Goal: Register for event/course

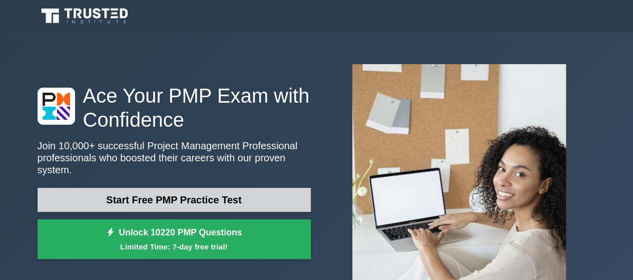
click at [220, 199] on link "Start Free PMP Practice Test" at bounding box center [174, 200] width 273 height 24
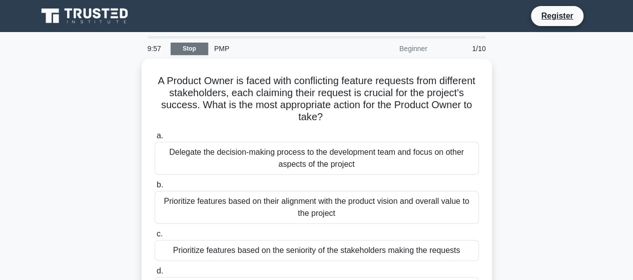
click at [190, 54] on link "Stop" at bounding box center [190, 49] width 38 height 13
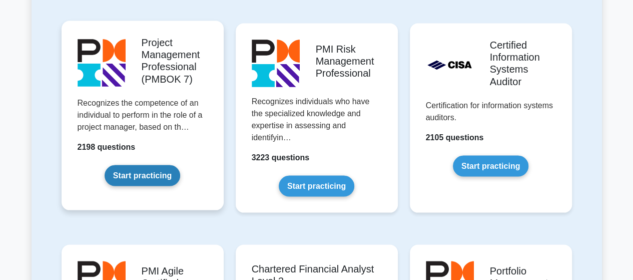
scroll to position [875, 0]
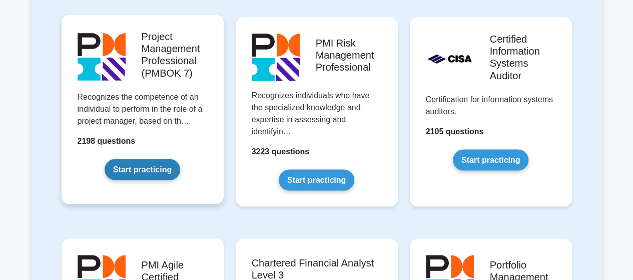
click at [141, 173] on link "Start practicing" at bounding box center [143, 169] width 76 height 21
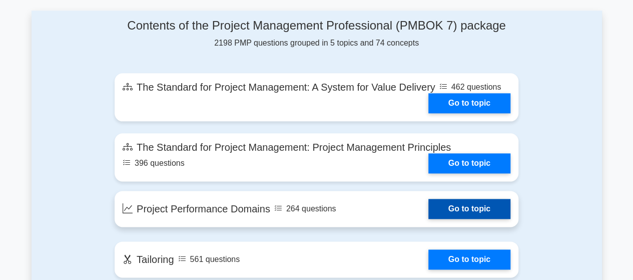
scroll to position [532, 0]
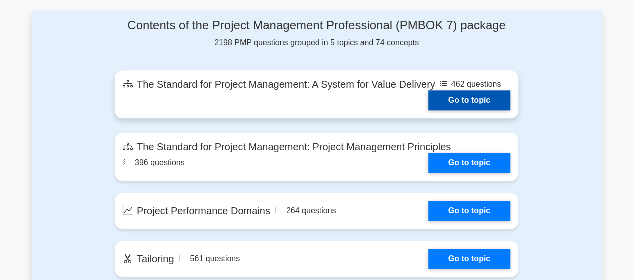
click at [428, 90] on link "Go to topic" at bounding box center [469, 100] width 82 height 20
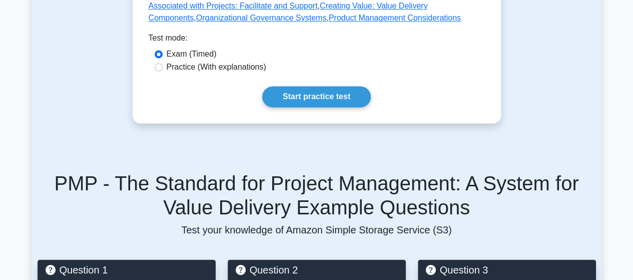
scroll to position [717, 0]
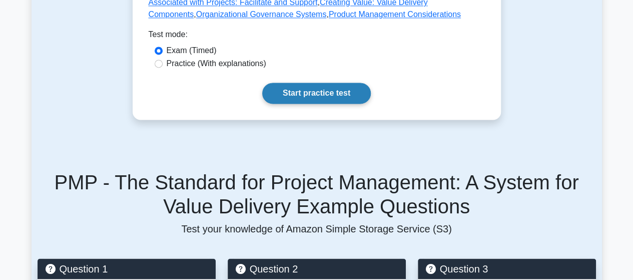
click at [310, 83] on link "Start practice test" at bounding box center [316, 93] width 109 height 21
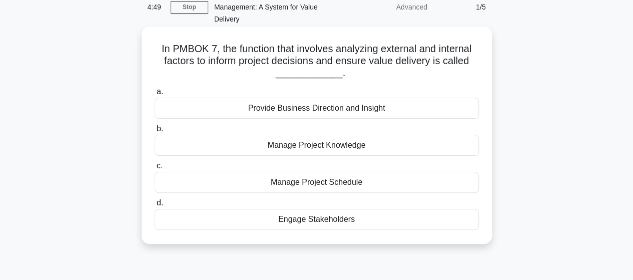
scroll to position [55, 0]
click at [326, 218] on div "Engage Stakeholders" at bounding box center [317, 218] width 324 height 21
click at [155, 205] on input "d. Engage Stakeholders" at bounding box center [155, 202] width 0 height 7
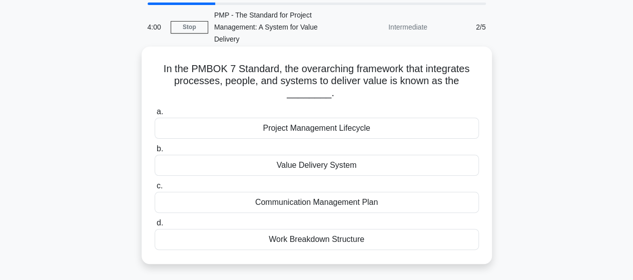
scroll to position [34, 0]
click at [315, 124] on div "Project Management Lifecycle" at bounding box center [317, 127] width 324 height 21
click at [155, 115] on input "a. Project Management Lifecycle" at bounding box center [155, 111] width 0 height 7
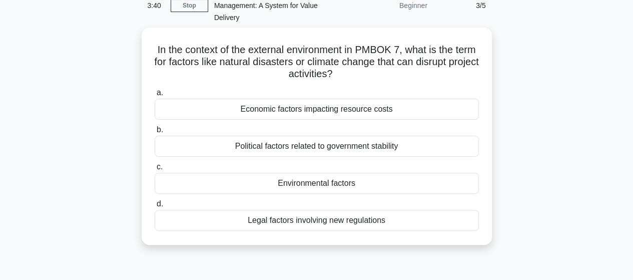
scroll to position [55, 0]
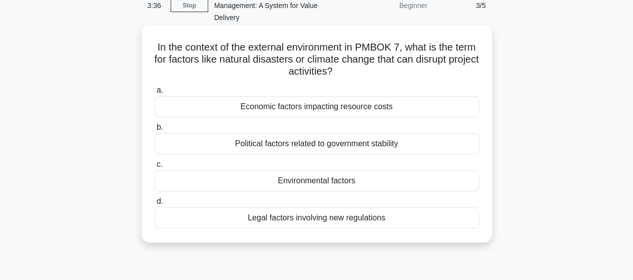
click at [307, 178] on div "Environmental factors" at bounding box center [317, 180] width 324 height 21
click at [155, 168] on input "c. Environmental factors" at bounding box center [155, 164] width 0 height 7
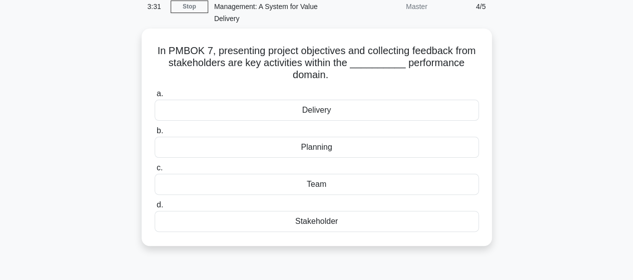
scroll to position [55, 0]
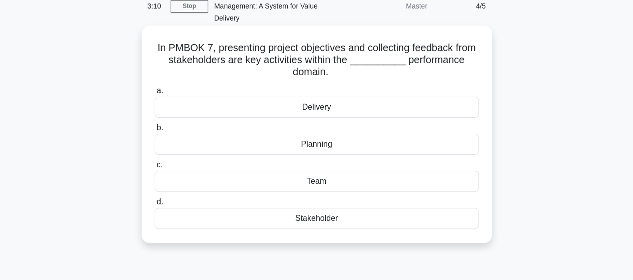
click at [333, 113] on div "Delivery" at bounding box center [317, 107] width 324 height 21
click at [155, 94] on input "a. Delivery" at bounding box center [155, 91] width 0 height 7
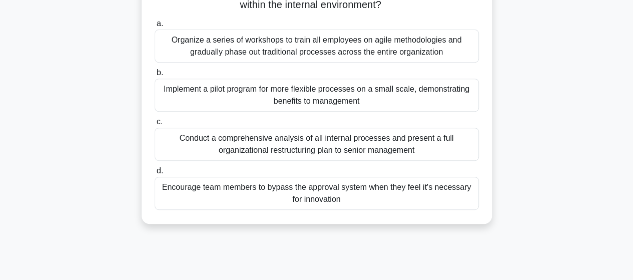
scroll to position [196, 0]
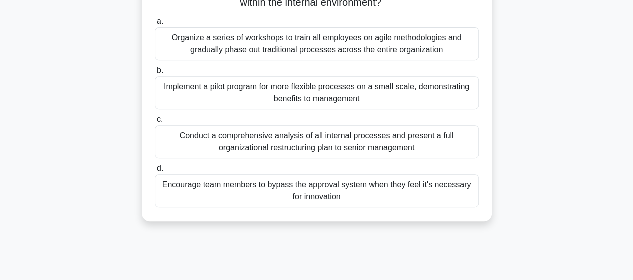
click at [379, 107] on div "Implement a pilot program for more flexible processes on a small scale, demonst…" at bounding box center [317, 92] width 324 height 33
click at [155, 74] on input "b. Implement a pilot program for more flexible processes on a small scale, demo…" at bounding box center [155, 70] width 0 height 7
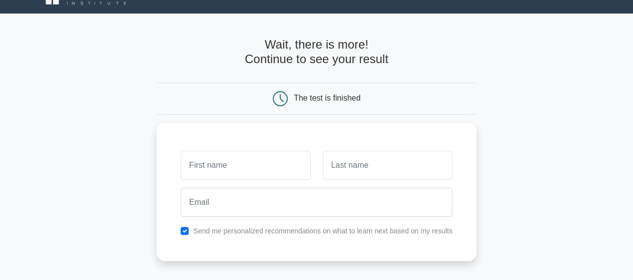
scroll to position [18, 0]
type input "Alia"
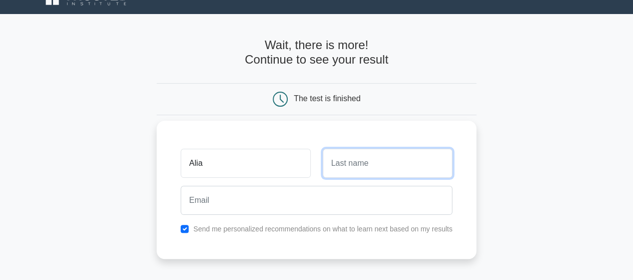
click at [369, 176] on input "text" at bounding box center [388, 163] width 130 height 29
type input "J"
type input "Hani"
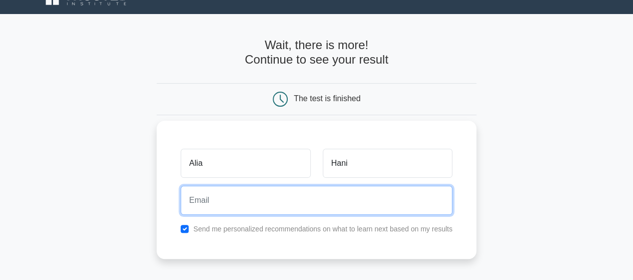
click at [205, 201] on input "email" at bounding box center [317, 200] width 272 height 29
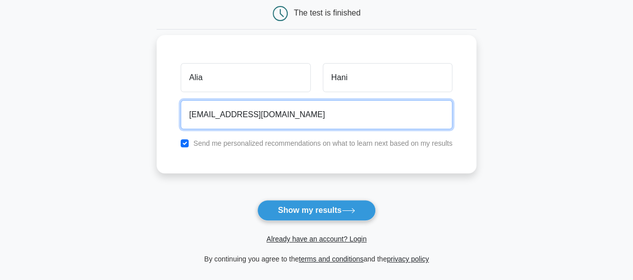
scroll to position [120, 0]
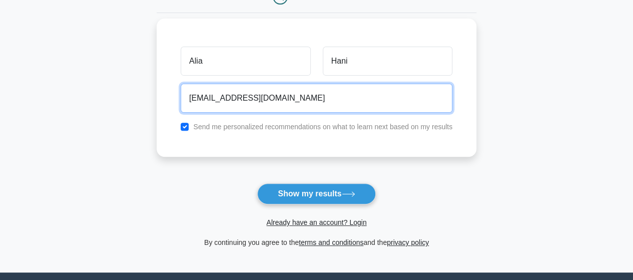
type input "[EMAIL_ADDRESS][DOMAIN_NAME]"
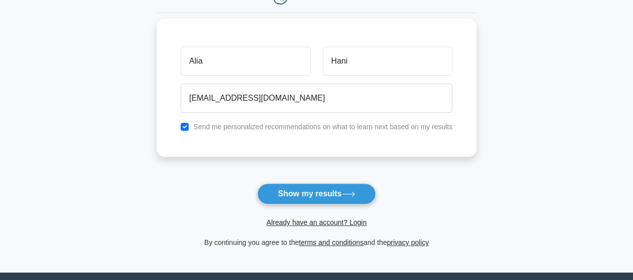
click at [222, 124] on label "Send me personalized recommendations on what to learn next based on my results" at bounding box center [322, 127] width 259 height 8
click at [196, 126] on label "Send me personalized recommendations on what to learn next based on my results" at bounding box center [322, 127] width 259 height 8
click at [184, 124] on input "checkbox" at bounding box center [185, 127] width 8 height 8
checkbox input "false"
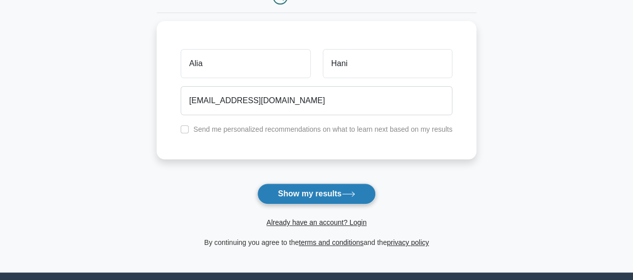
click at [350, 197] on button "Show my results" at bounding box center [316, 193] width 118 height 21
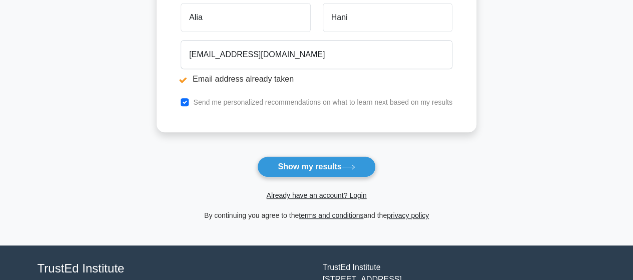
scroll to position [211, 0]
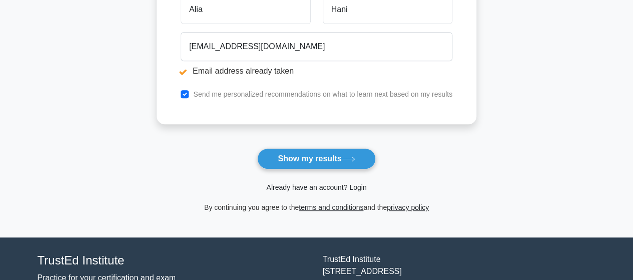
click at [363, 186] on link "Already have an account? Login" at bounding box center [316, 187] width 100 height 8
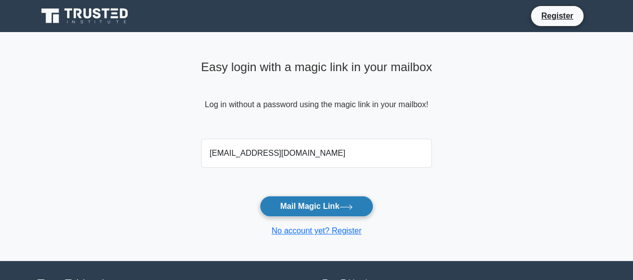
type input "aliahani2751@gmail.com"
click at [330, 202] on button "Mail Magic Link" at bounding box center [317, 206] width 114 height 21
